Goal: Task Accomplishment & Management: Contribute content

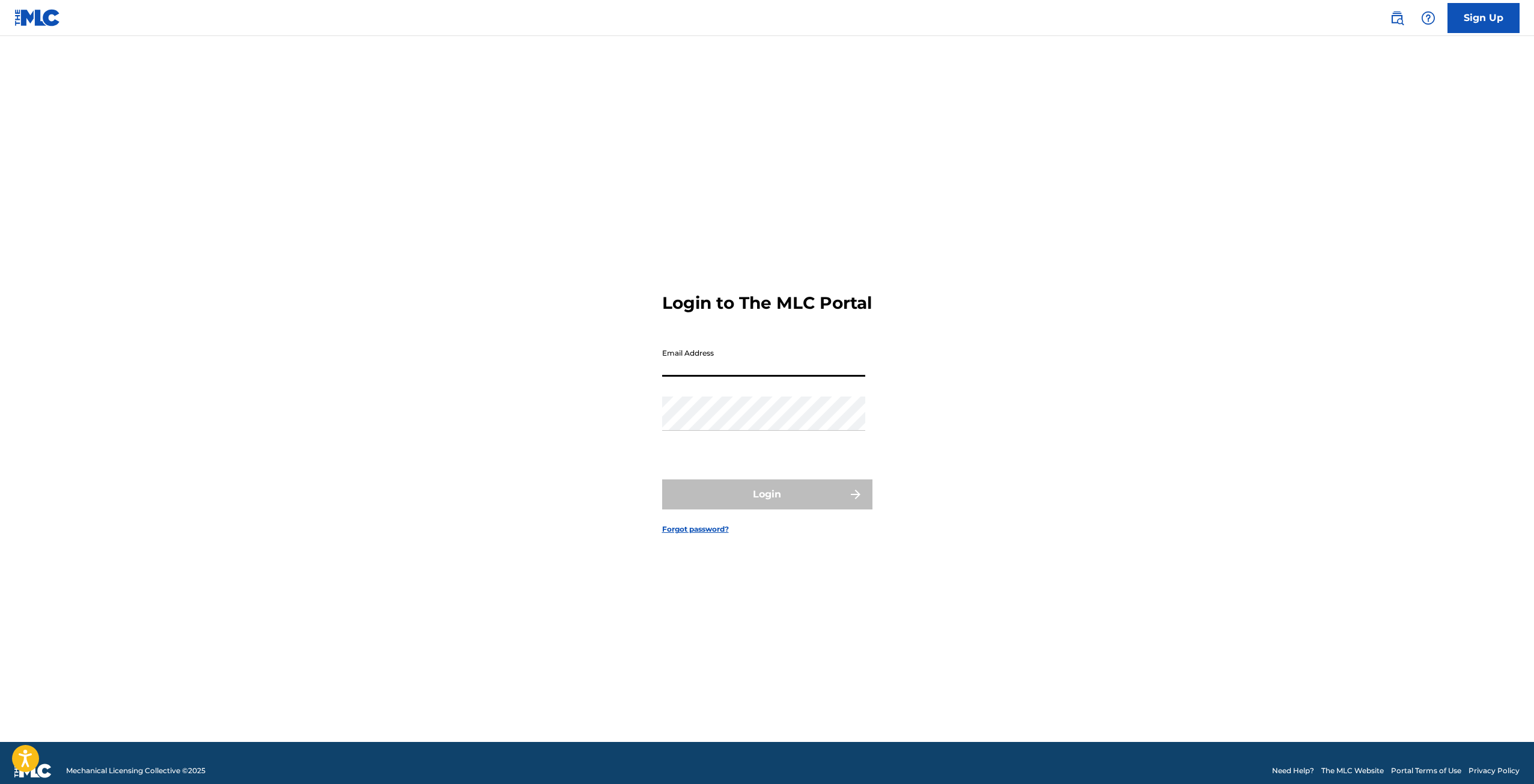
click at [701, 373] on input "Email Address" at bounding box center [764, 359] width 203 height 34
type input "[EMAIL_ADDRESS][DOMAIN_NAME]"
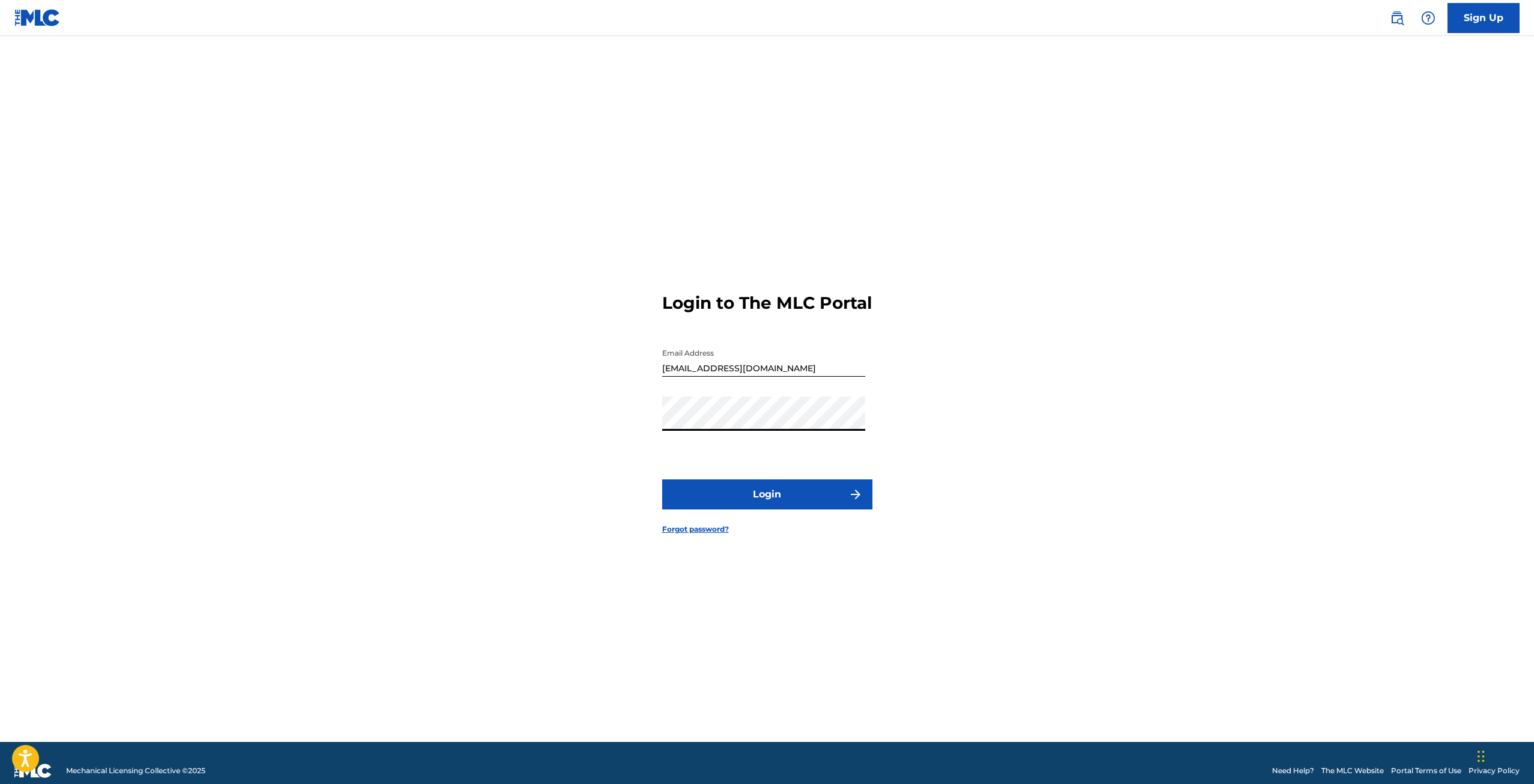
click at [663, 479] on button "Login" at bounding box center [768, 494] width 210 height 30
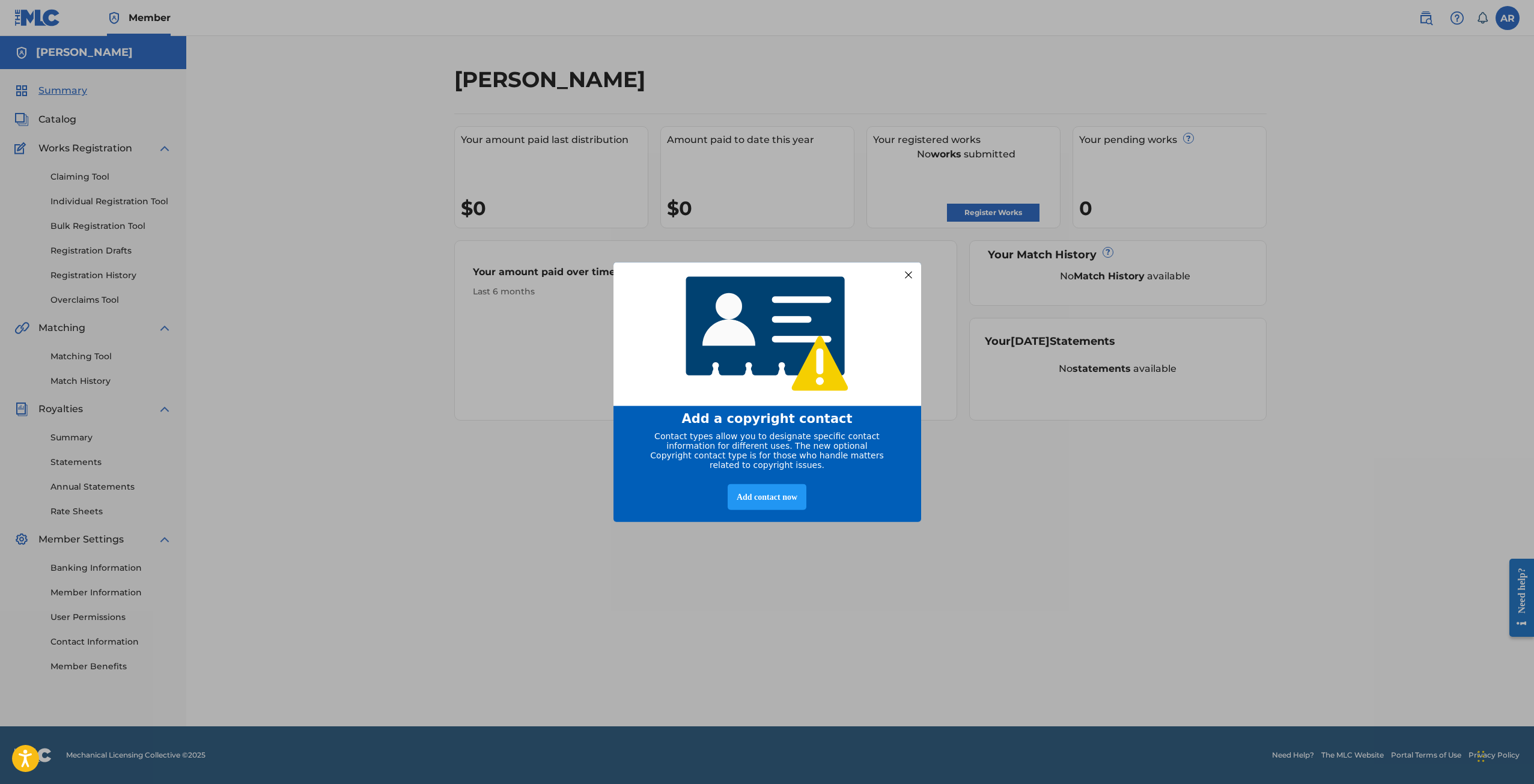
click at [911, 274] on div at bounding box center [908, 274] width 15 height 15
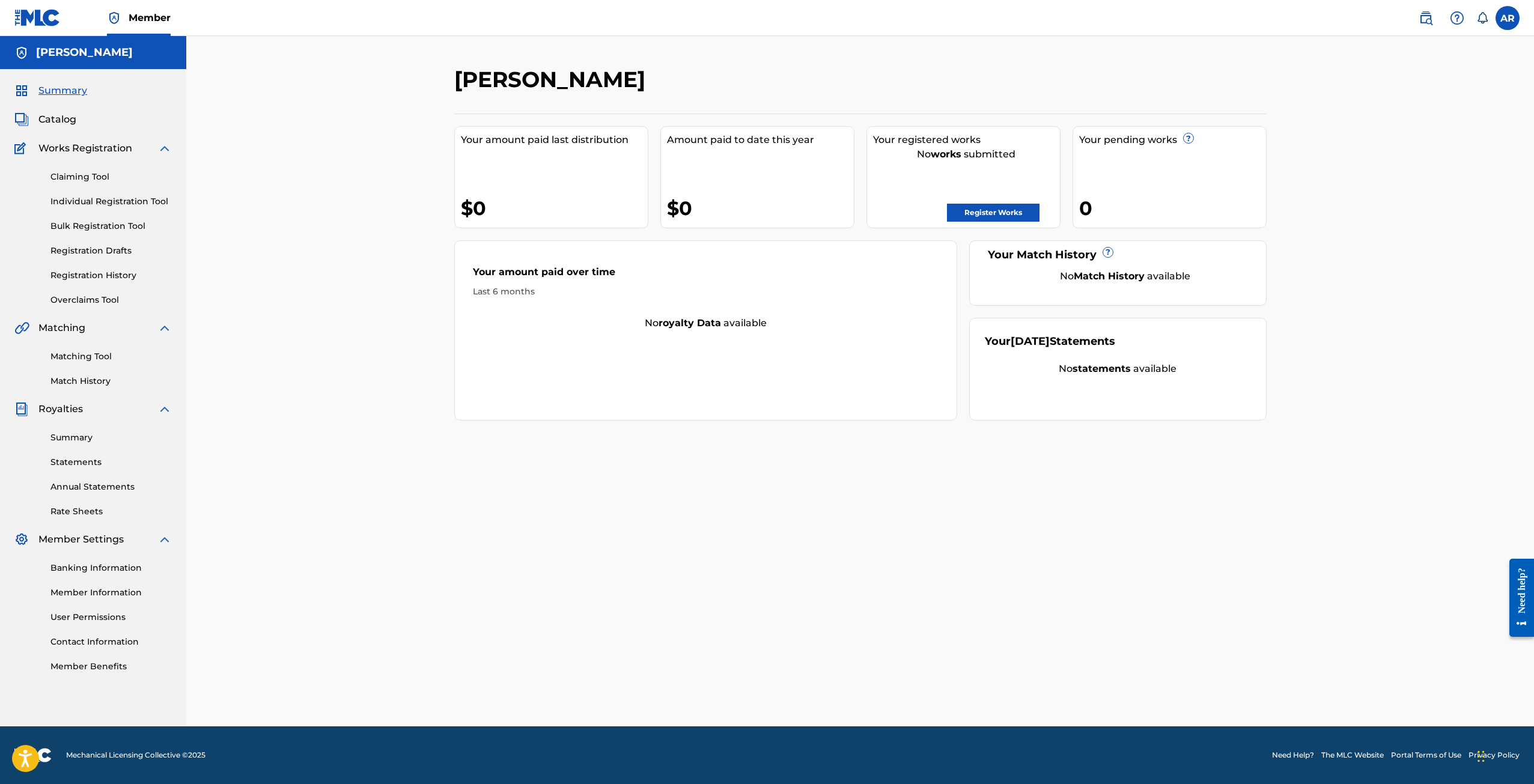
drag, startPoint x: 991, startPoint y: 330, endPoint x: 1069, endPoint y: 333, distance: 78.1
click at [1069, 332] on div "Your [DATE] Statements No statements available" at bounding box center [1118, 369] width 297 height 103
click at [1070, 351] on div "Your [DATE] Statements No statements available" at bounding box center [1118, 369] width 297 height 103
drag, startPoint x: 630, startPoint y: 317, endPoint x: 752, endPoint y: 322, distance: 122.1
click at [752, 322] on div "No royalty data available" at bounding box center [706, 323] width 502 height 15
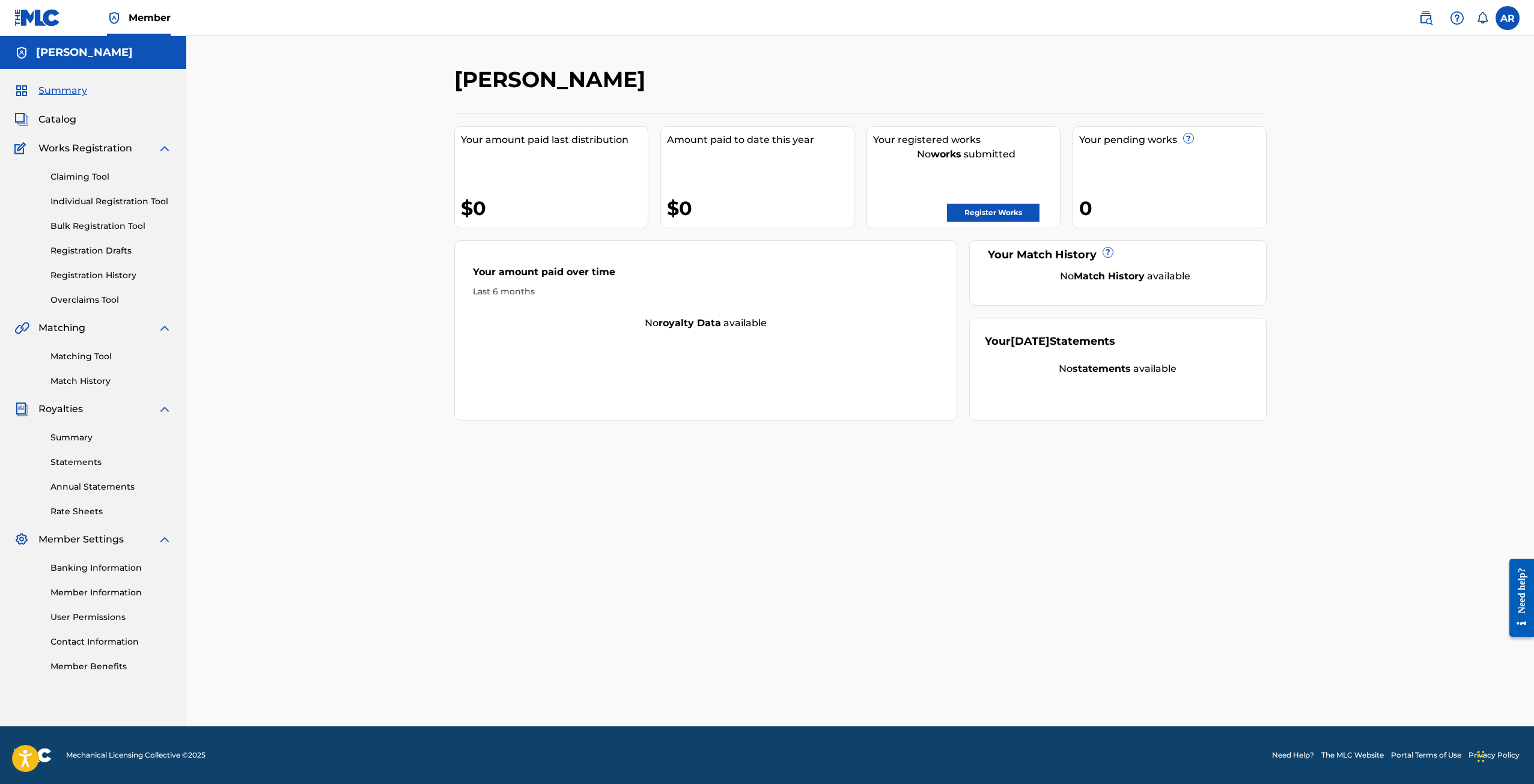
drag, startPoint x: 803, startPoint y: 334, endPoint x: 814, endPoint y: 333, distance: 11.0
click at [804, 334] on div "Your amount paid over time Last 6 months No royalty data available" at bounding box center [706, 330] width 504 height 180
drag, startPoint x: 1083, startPoint y: 372, endPoint x: 1173, endPoint y: 370, distance: 90.0
click at [1173, 370] on div "No statements available" at bounding box center [1118, 368] width 266 height 15
drag, startPoint x: 1118, startPoint y: 392, endPoint x: 1033, endPoint y: 388, distance: 85.1
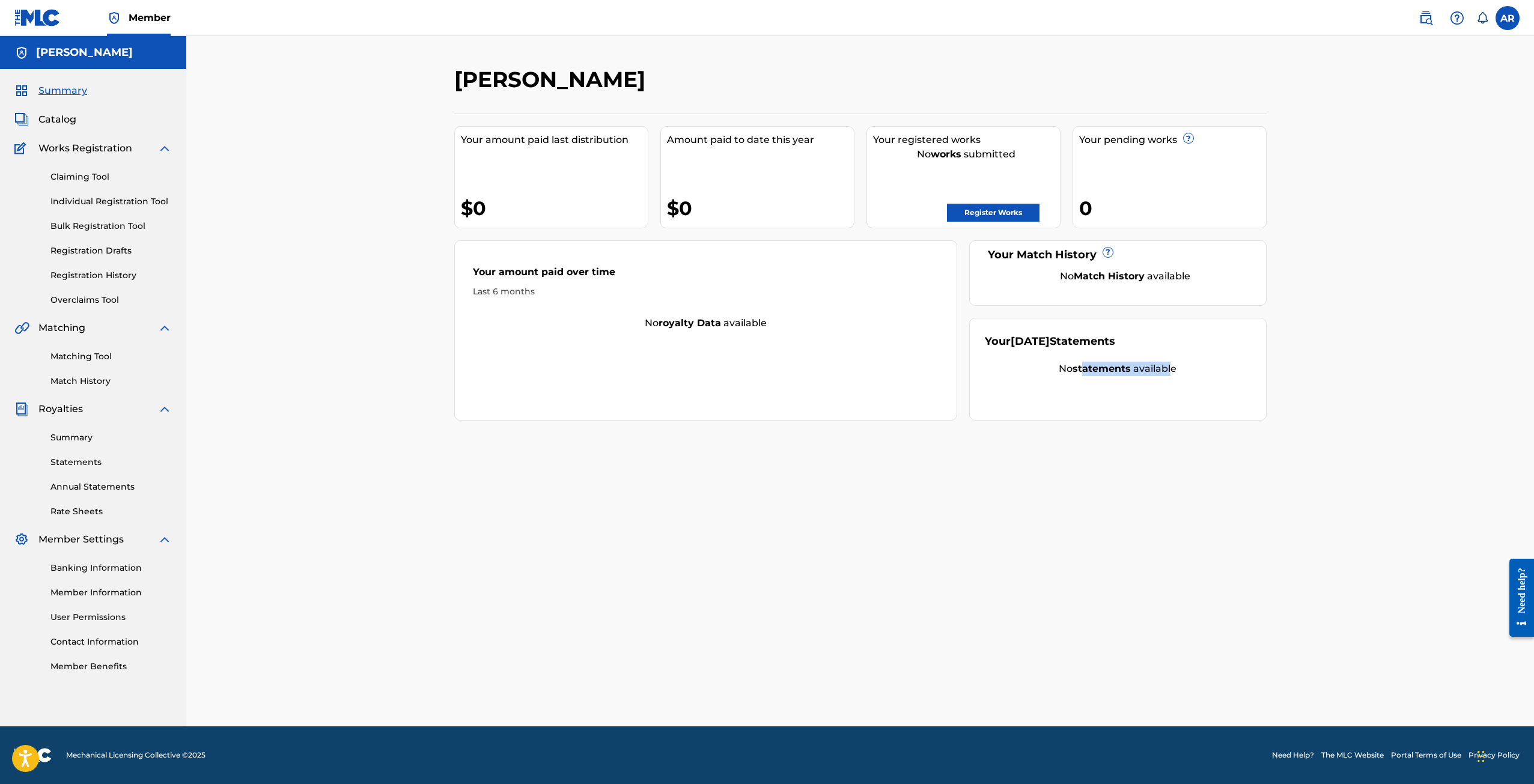
click at [1118, 391] on div "Your [DATE] Statements No statements available" at bounding box center [1118, 369] width 297 height 103
click at [72, 134] on div "Summary Catalog Works Registration Claiming Tool Individual Registration Tool B…" at bounding box center [93, 378] width 186 height 618
click at [57, 115] on span "Catalog" at bounding box center [57, 119] width 38 height 15
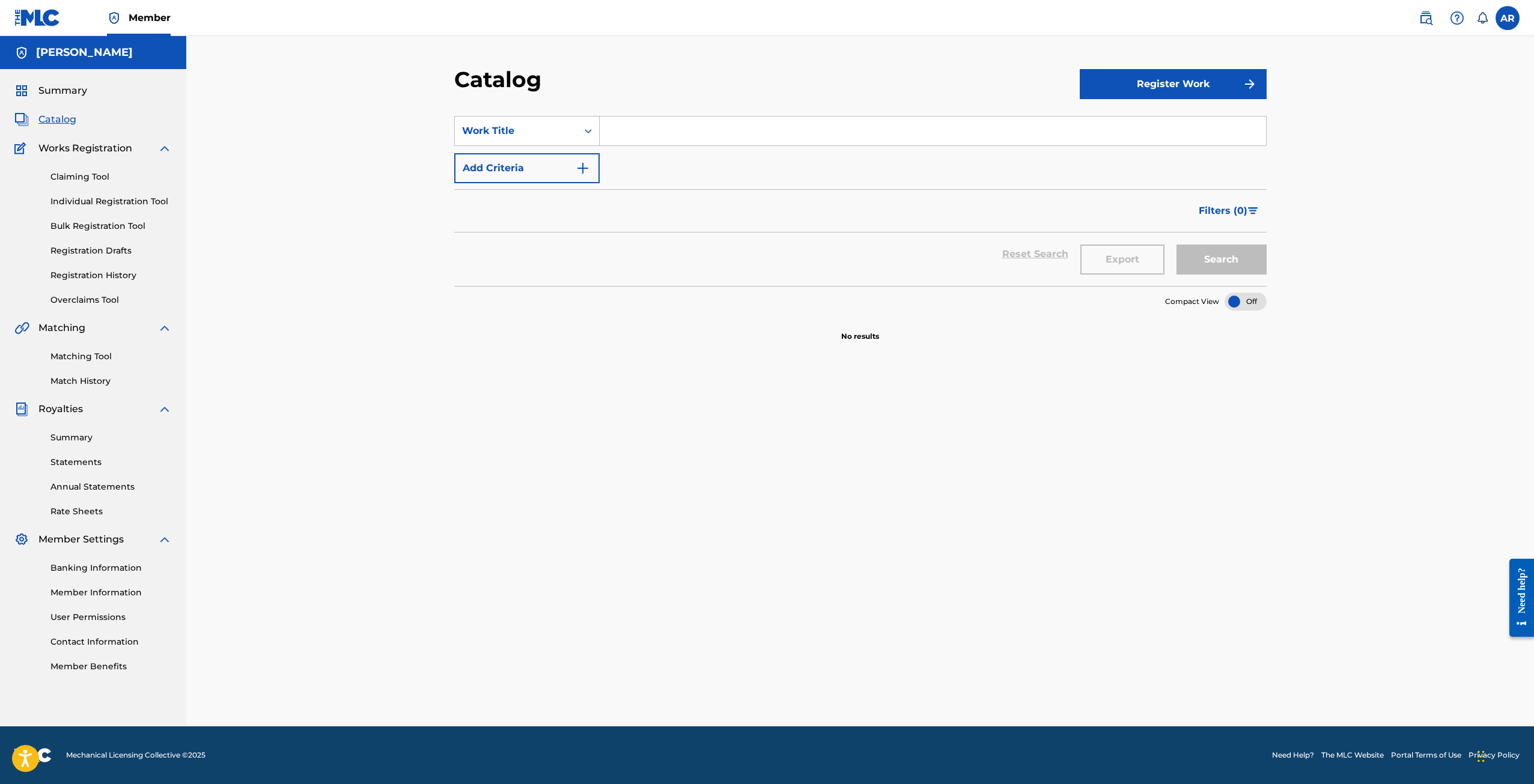
click at [91, 178] on link "Claiming Tool" at bounding box center [111, 177] width 121 height 13
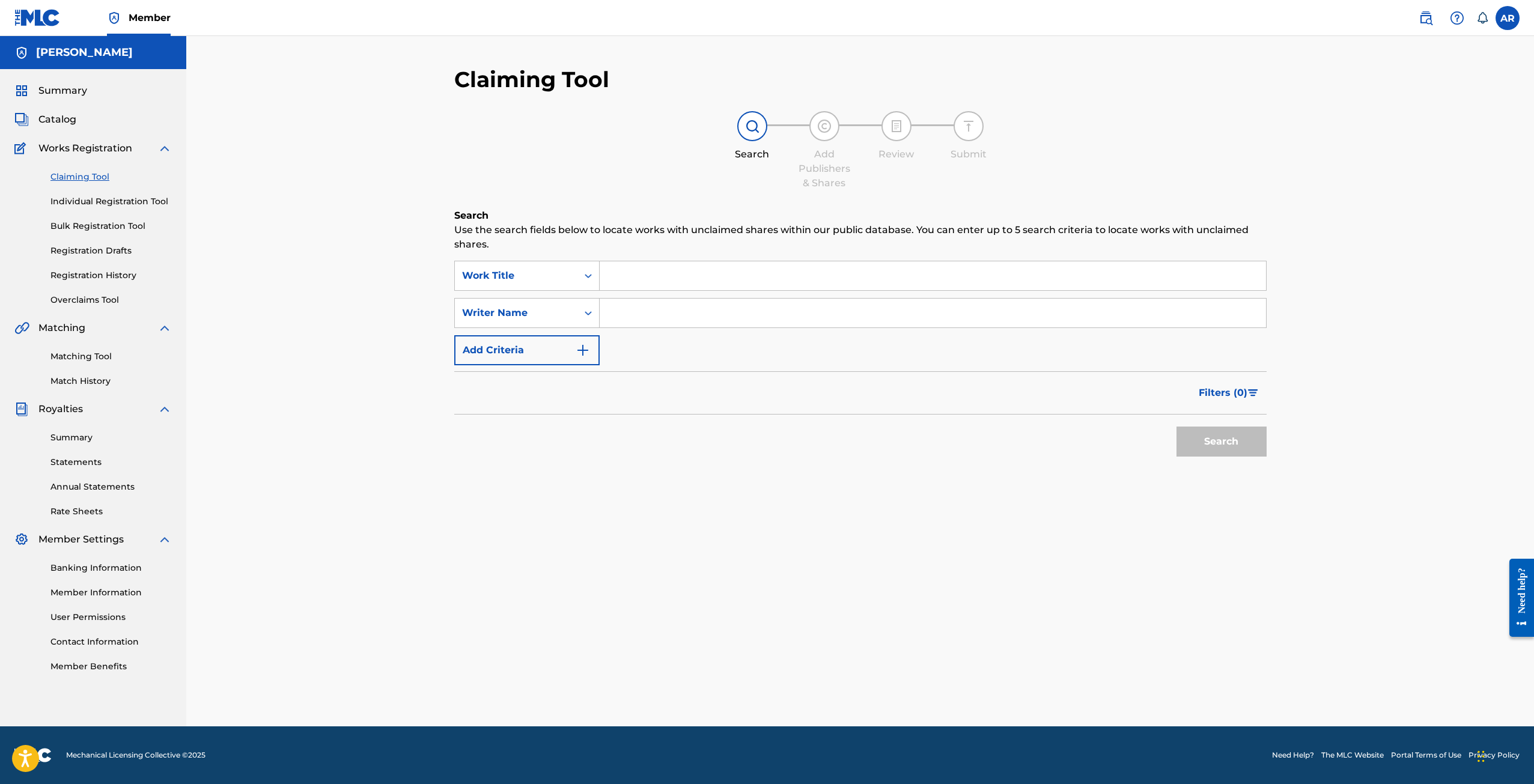
click at [79, 460] on link "Statements" at bounding box center [111, 462] width 121 height 13
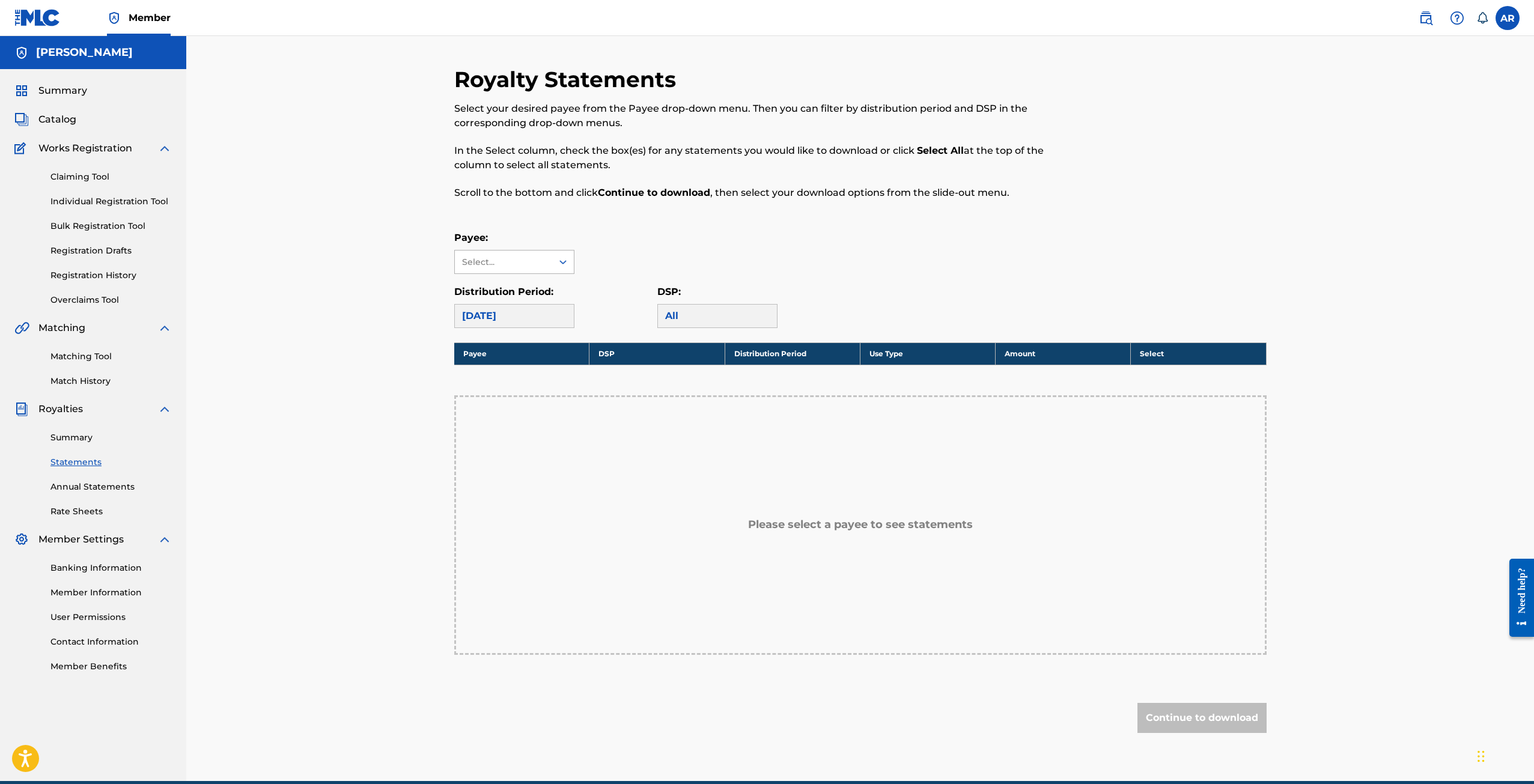
click at [547, 265] on div "Select..." at bounding box center [504, 262] width 98 height 23
click at [548, 265] on div "Select..." at bounding box center [504, 262] width 98 height 23
click at [541, 311] on div "[DATE]" at bounding box center [514, 316] width 121 height 24
click at [709, 311] on div "All" at bounding box center [718, 316] width 121 height 24
click at [698, 315] on div "All" at bounding box center [718, 316] width 121 height 24
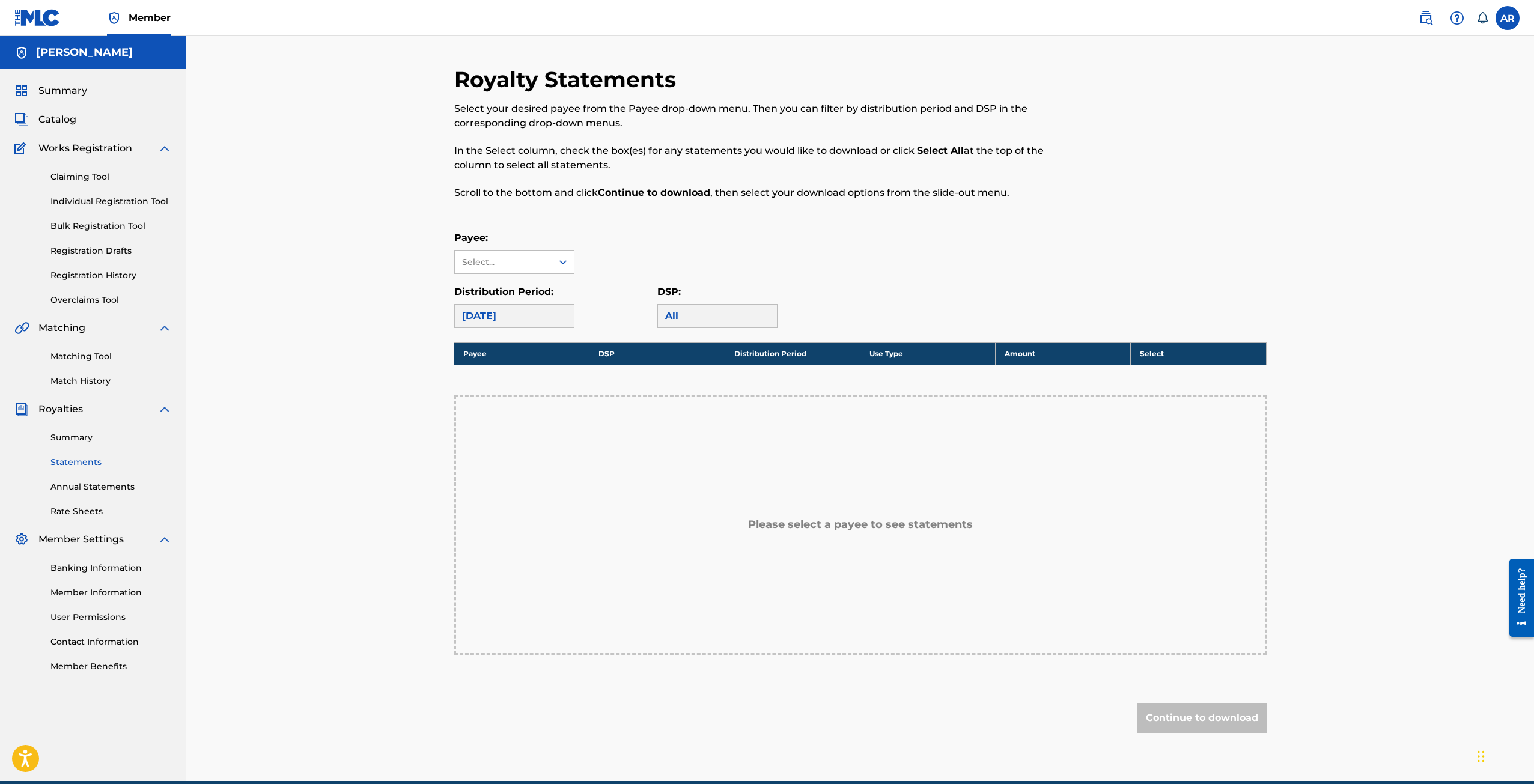
click at [111, 483] on link "Annual Statements" at bounding box center [111, 487] width 121 height 13
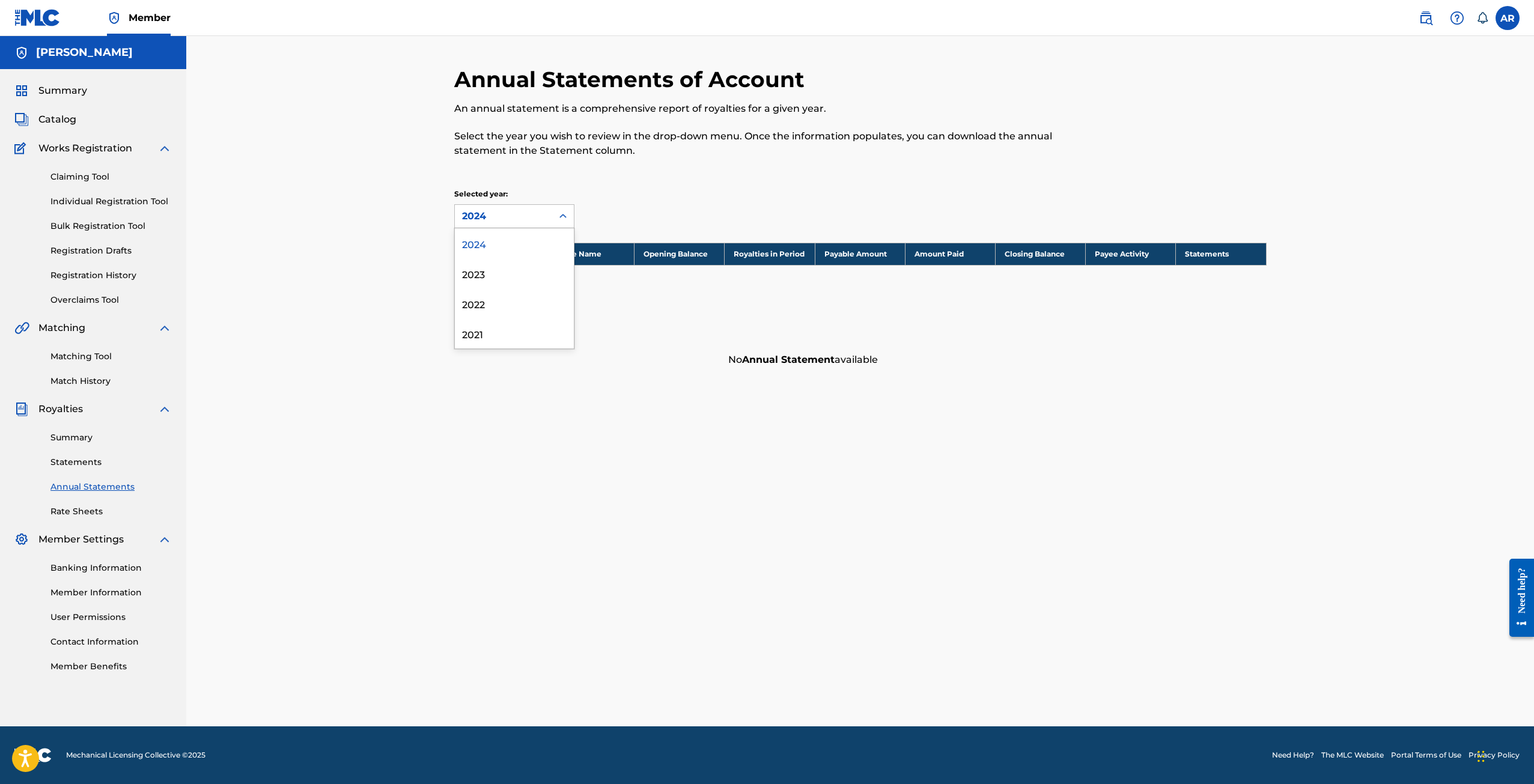
click at [550, 219] on div "2024" at bounding box center [504, 216] width 98 height 23
click at [513, 267] on div "2023" at bounding box center [514, 273] width 119 height 30
click at [534, 217] on div "2023" at bounding box center [503, 216] width 83 height 15
click at [502, 301] on div "2022" at bounding box center [514, 303] width 119 height 30
click at [516, 219] on div "2022" at bounding box center [503, 216] width 83 height 15
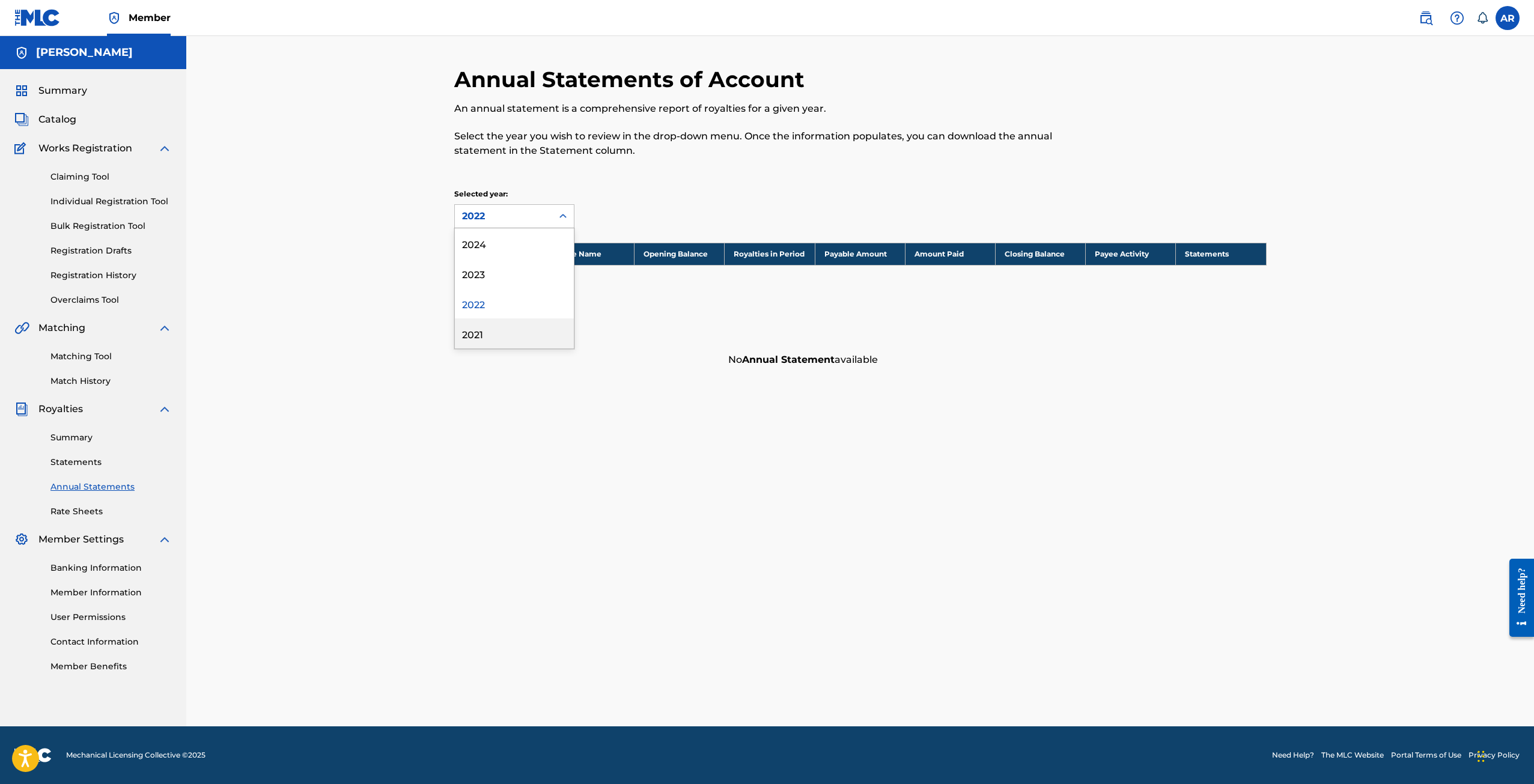
click at [495, 337] on div "2021" at bounding box center [514, 333] width 119 height 30
click at [94, 588] on link "Member Information" at bounding box center [111, 593] width 121 height 13
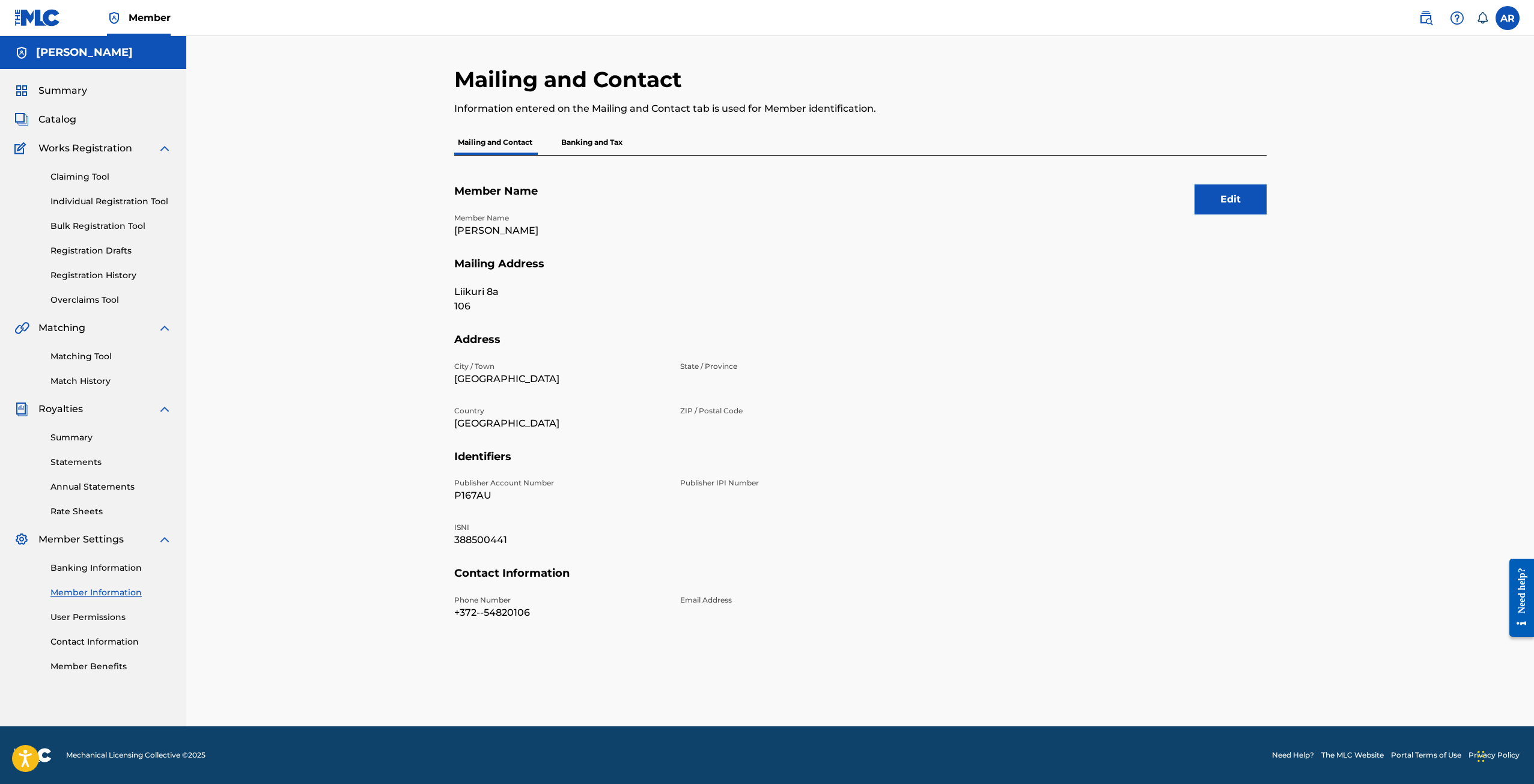
click at [593, 142] on p "Banking and Tax" at bounding box center [592, 142] width 68 height 25
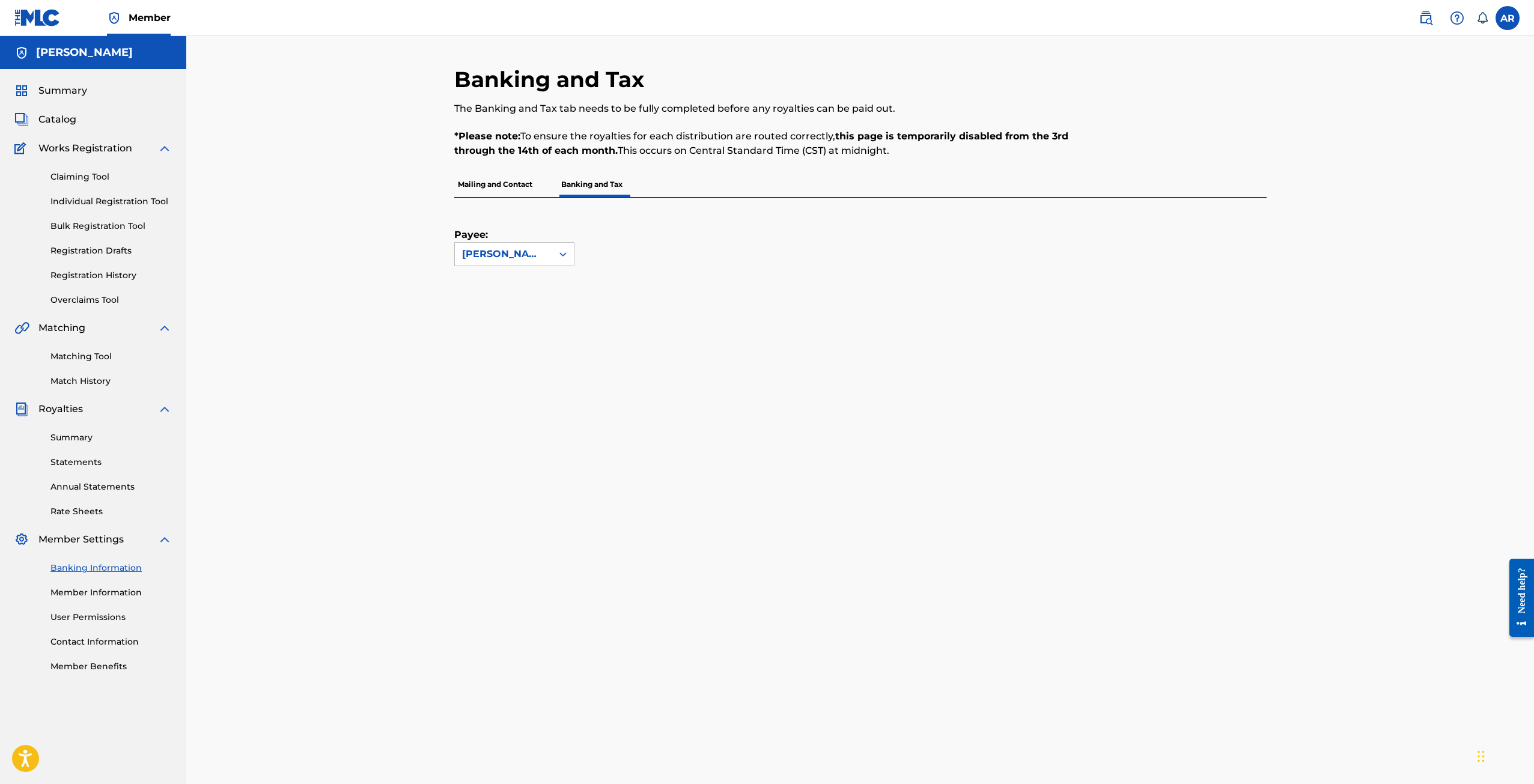
click at [61, 95] on span "Summary" at bounding box center [63, 91] width 49 height 15
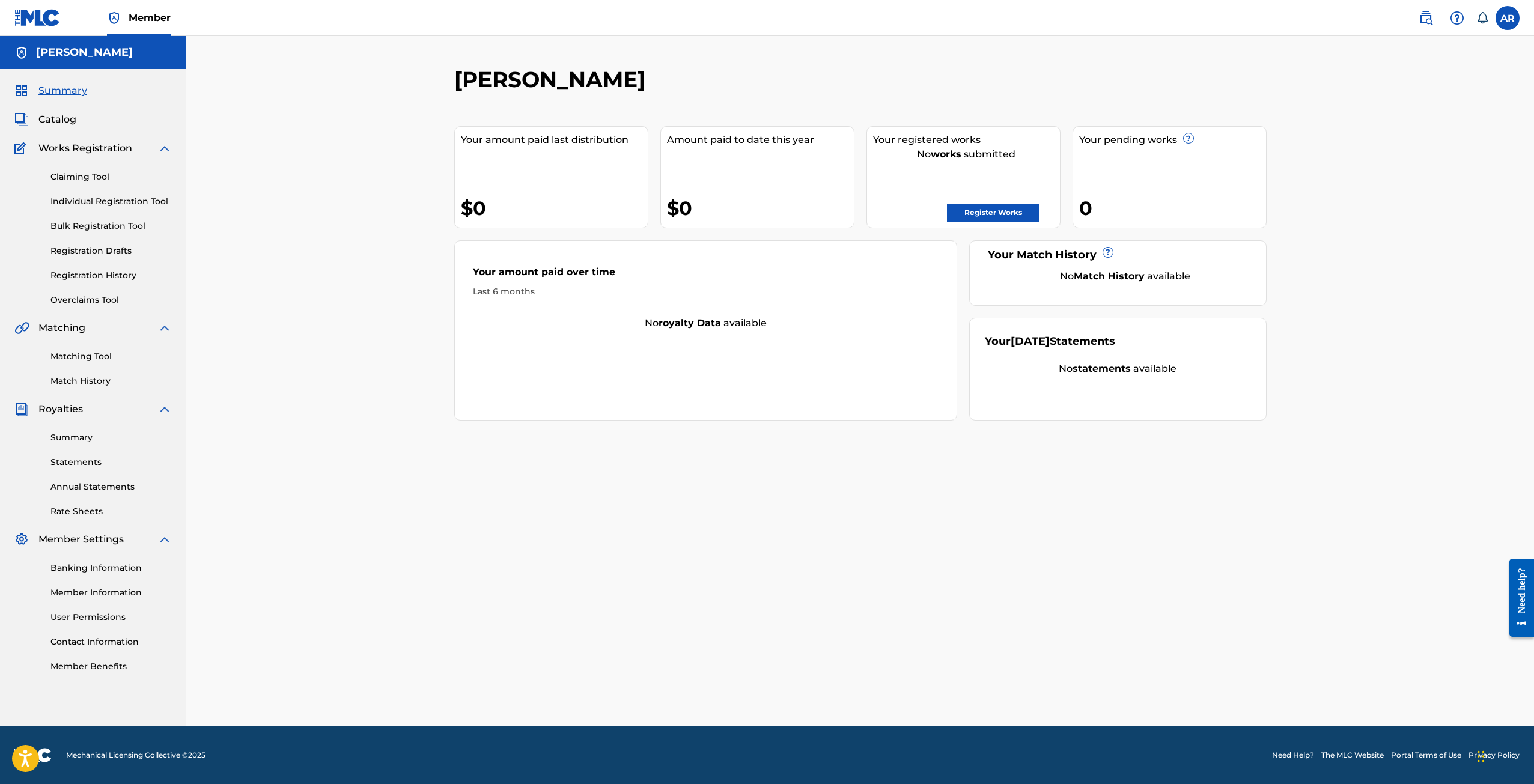
click at [945, 137] on div "Your registered works" at bounding box center [966, 140] width 187 height 15
click at [1092, 163] on div "Your amount paid last distribution $0 Amount paid to date this year $0 Your reg…" at bounding box center [860, 267] width 812 height 307
click at [982, 146] on div "Your registered works" at bounding box center [966, 140] width 187 height 15
click at [949, 156] on strong "works" at bounding box center [946, 154] width 31 height 11
click at [937, 168] on div "Your registered works No works submitted Register Works" at bounding box center [963, 177] width 194 height 102
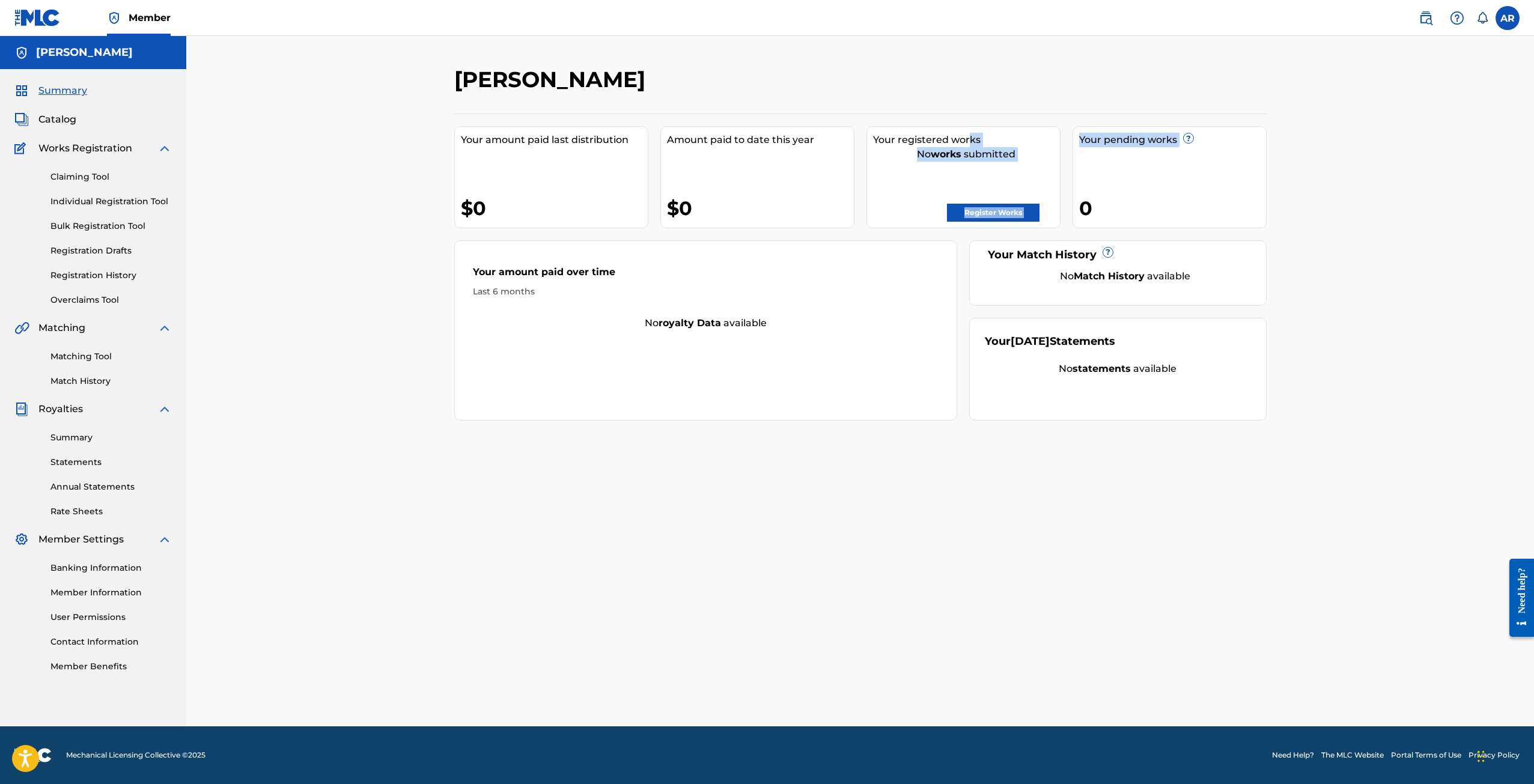
click at [926, 178] on div "Your registered works No works submitted Register Works" at bounding box center [963, 177] width 194 height 102
click at [1002, 210] on link "Register Works" at bounding box center [993, 212] width 93 height 18
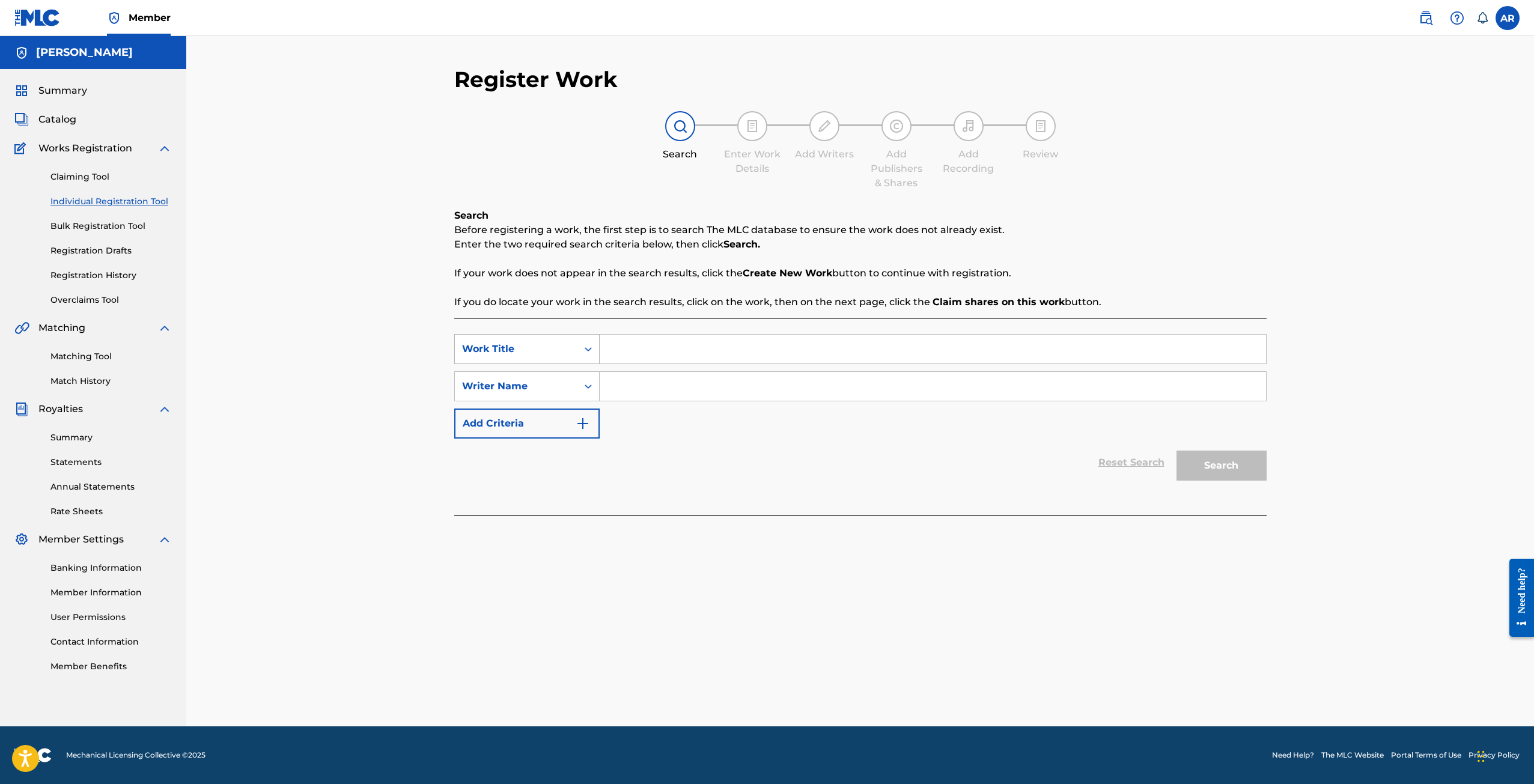
click at [566, 347] on div "Work Title" at bounding box center [516, 349] width 108 height 15
